Goal: Navigation & Orientation: Find specific page/section

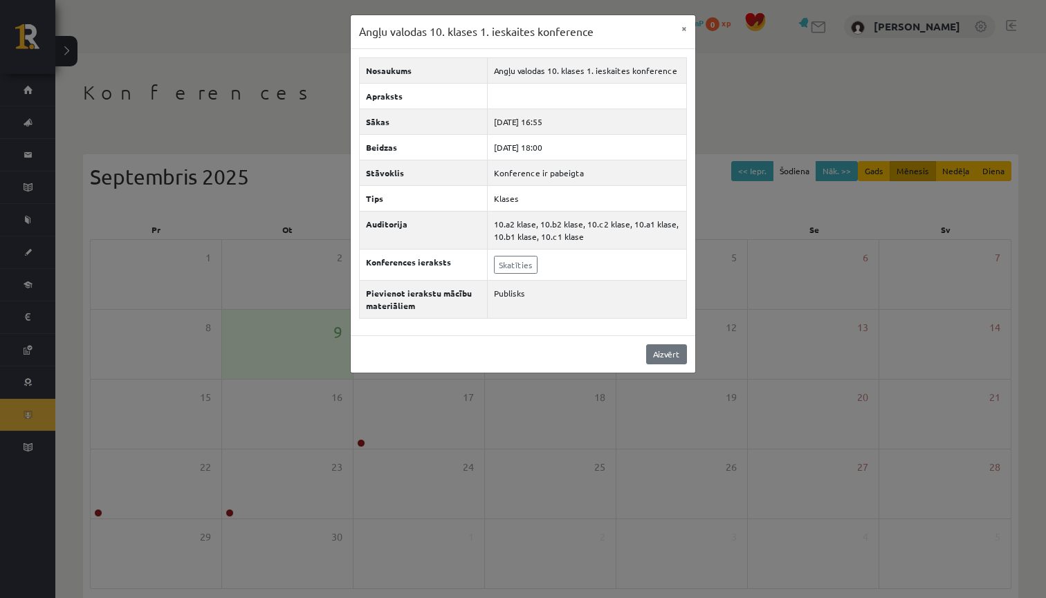
click at [680, 355] on link "Aizvērt" at bounding box center [666, 354] width 41 height 20
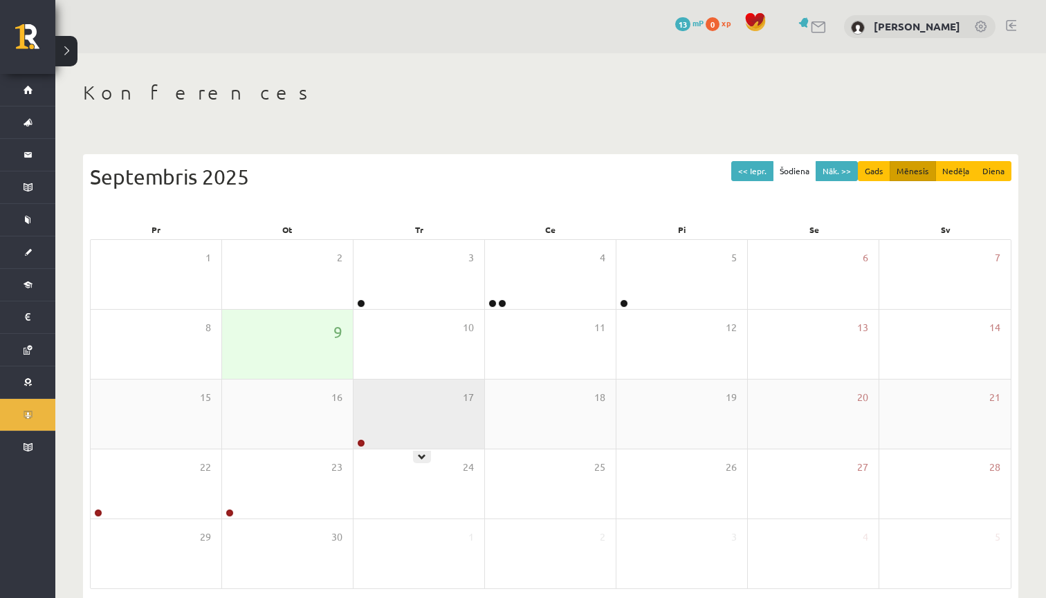
click at [401, 407] on div "17" at bounding box center [418, 414] width 131 height 69
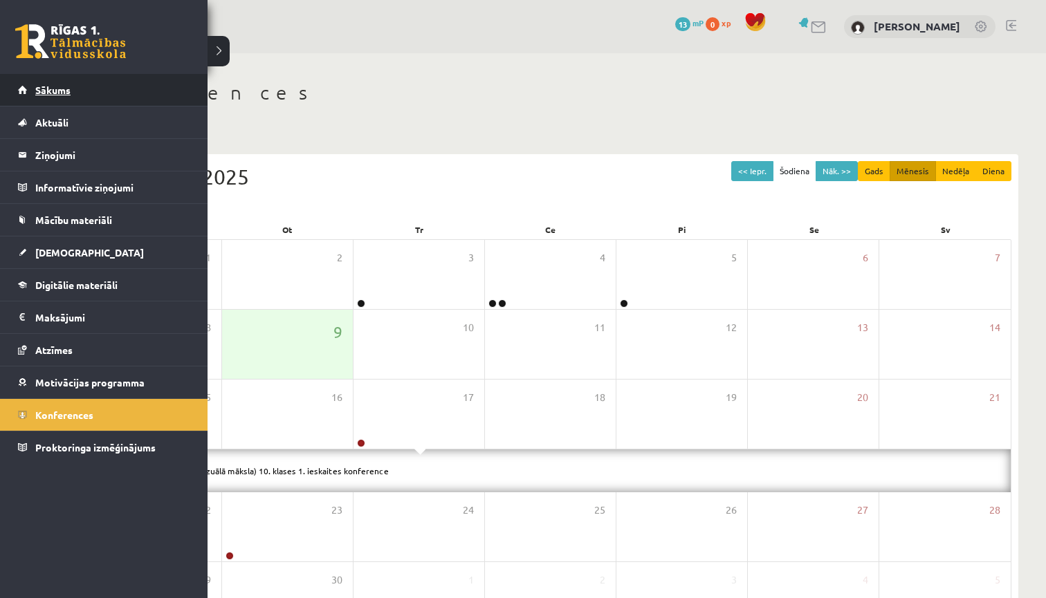
click at [53, 91] on span "Sākums" at bounding box center [52, 90] width 35 height 12
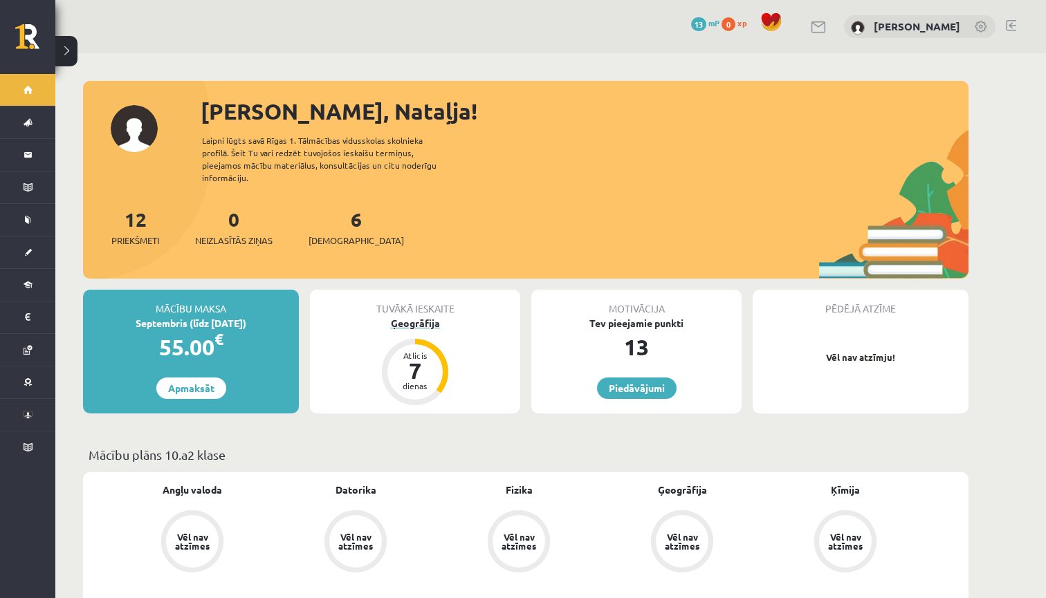
click at [423, 364] on div "7" at bounding box center [414, 371] width 41 height 22
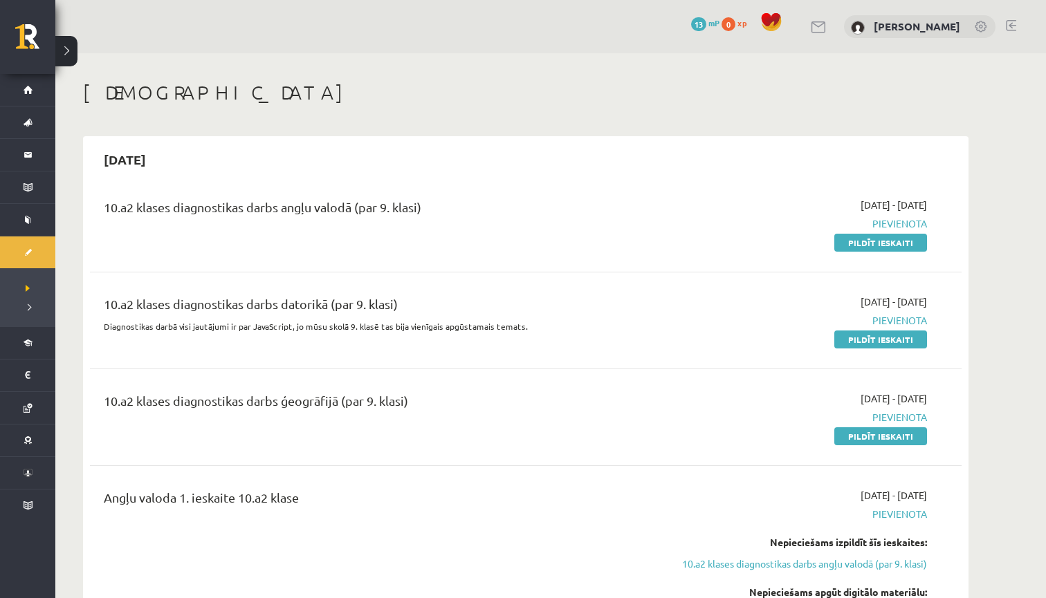
click at [1015, 25] on link at bounding box center [1011, 25] width 10 height 11
